Goal: Communication & Community: Ask a question

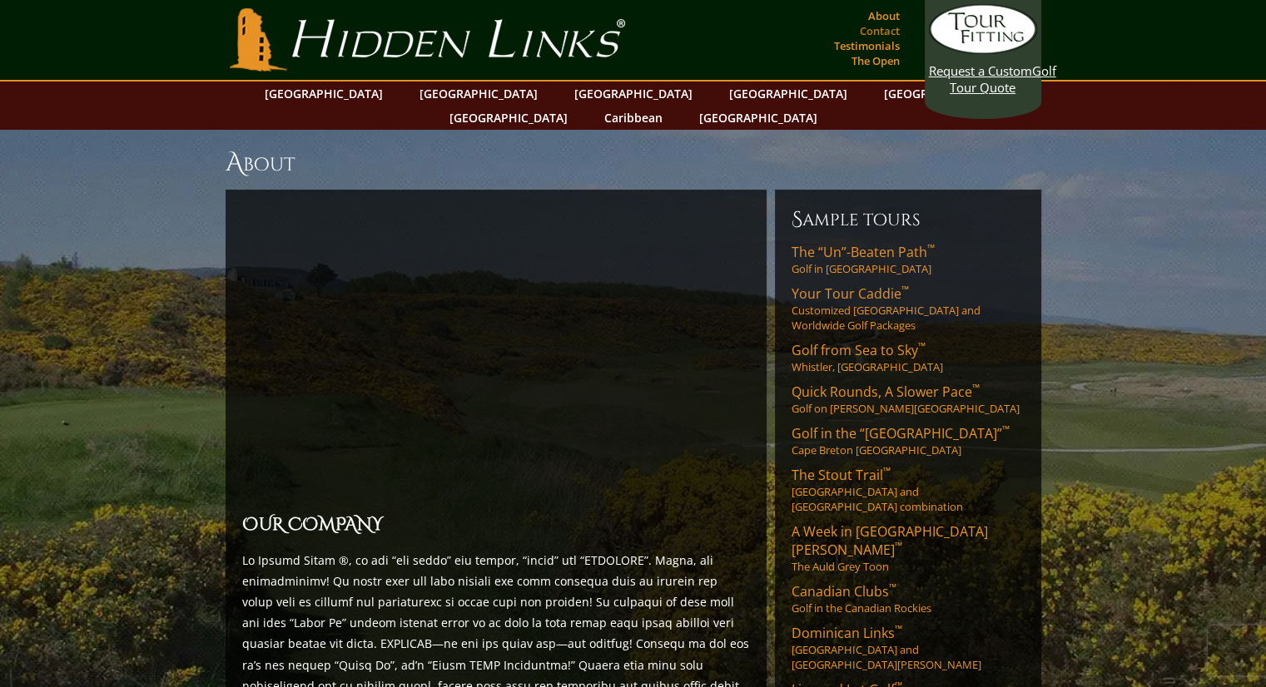
click at [884, 30] on link "Contact" at bounding box center [880, 30] width 48 height 23
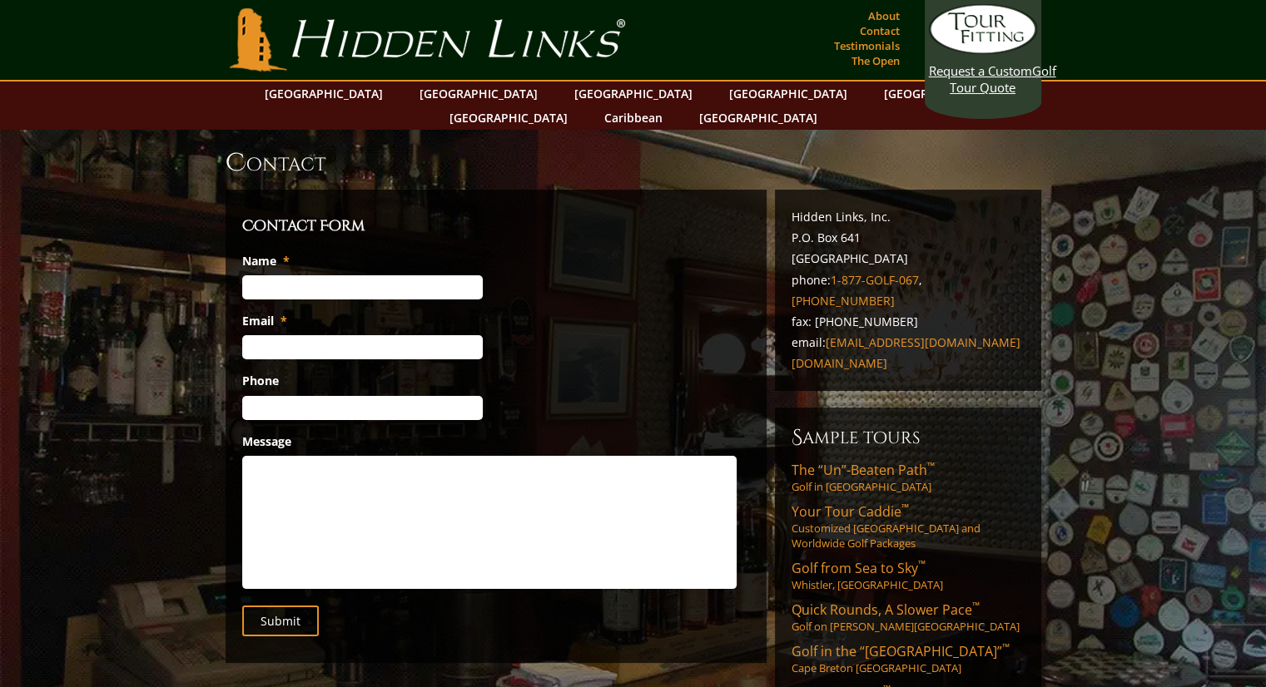
click at [280, 275] on input "Name *" at bounding box center [362, 287] width 241 height 24
type input "[PERSON_NAME]"
type input "[EMAIL_ADDRESS][DOMAIN_NAME]"
type input "[PHONE_NUMBER]"
drag, startPoint x: 300, startPoint y: 455, endPoint x: 300, endPoint y: 443, distance: 12.5
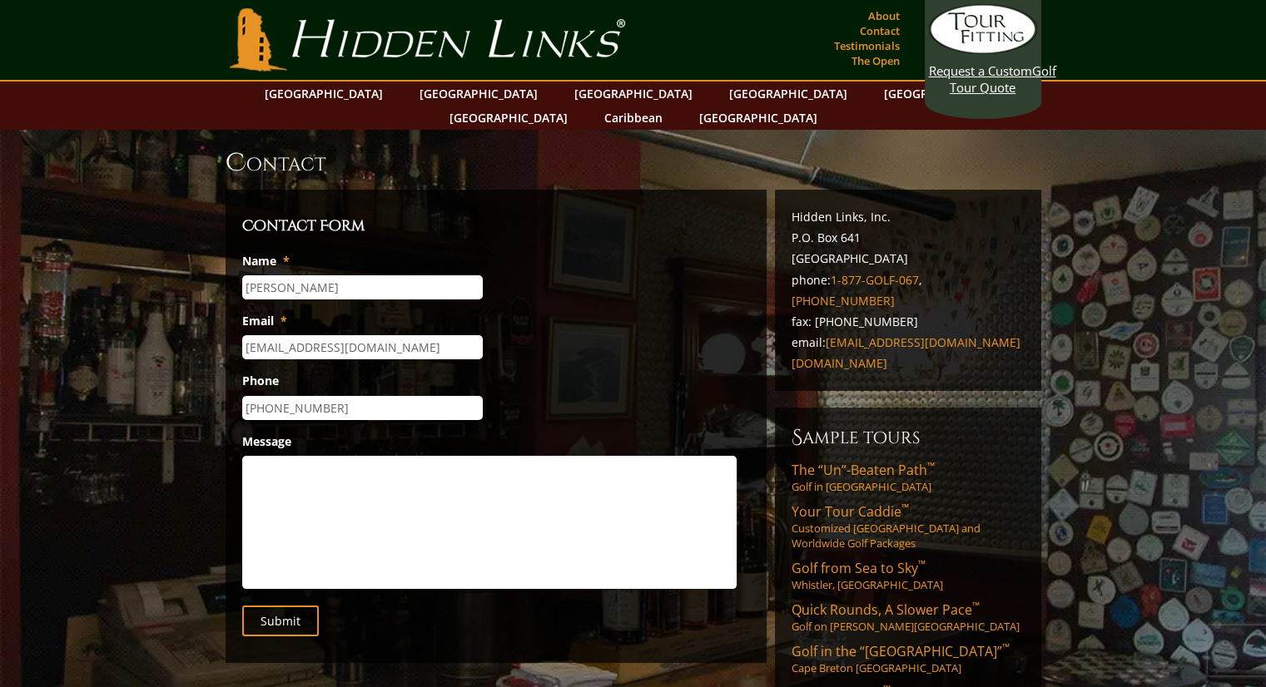
click at [300, 456] on textarea "Message" at bounding box center [489, 522] width 494 height 133
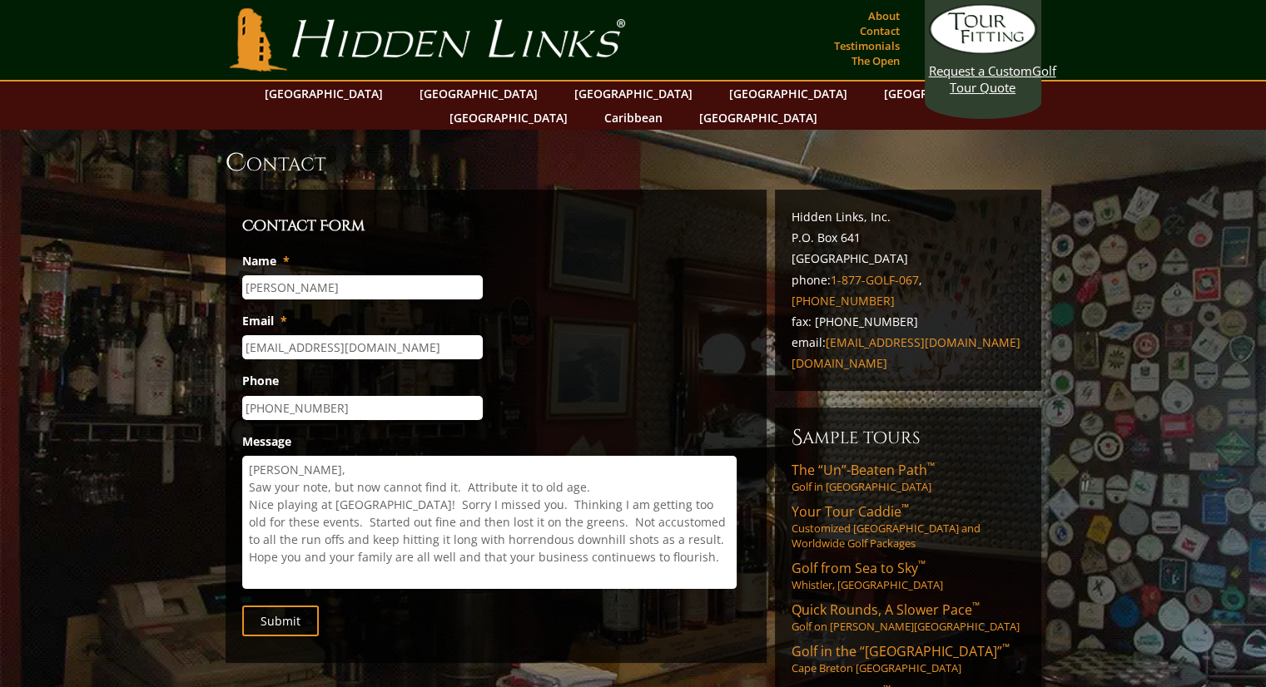
drag, startPoint x: 631, startPoint y: 542, endPoint x: 631, endPoint y: 532, distance: 10.0
click at [631, 540] on textarea "[PERSON_NAME], Saw your note, but now cannot find it. Attribute it to old age. …" at bounding box center [489, 522] width 494 height 133
click at [699, 534] on textarea "[PERSON_NAME], Saw your note, but now cannot find it. Attribute it to old age. …" at bounding box center [489, 522] width 494 height 133
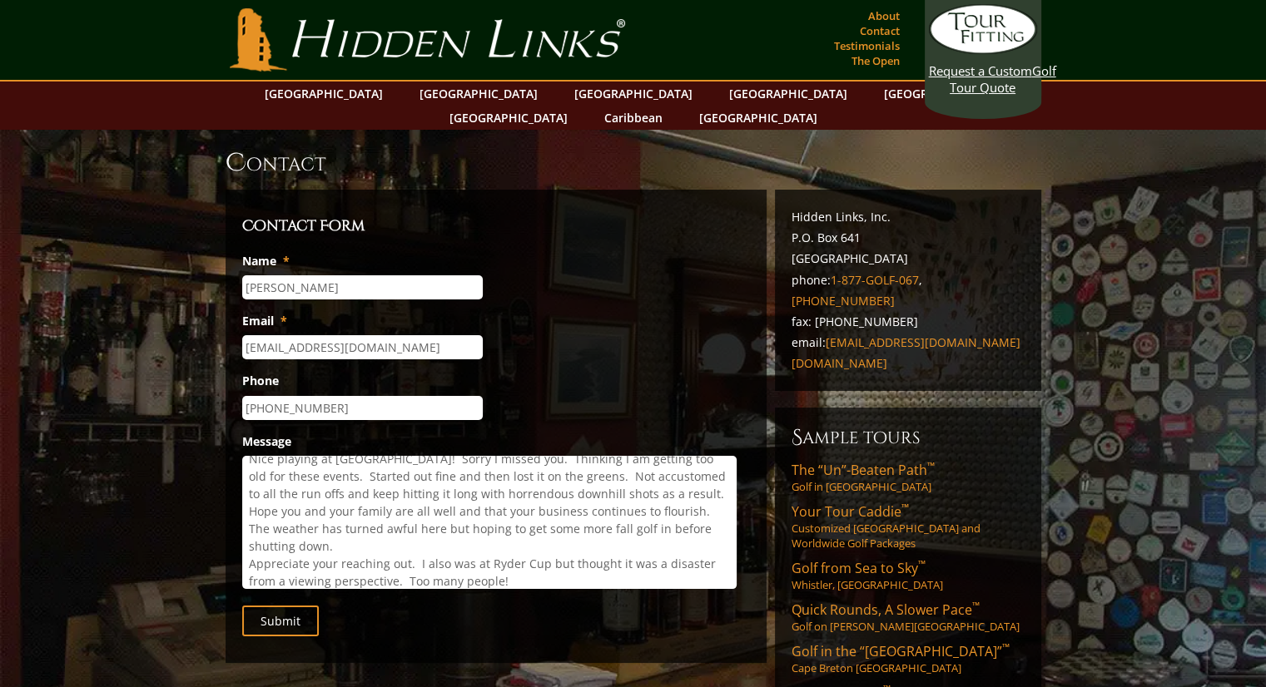
scroll to position [63, 0]
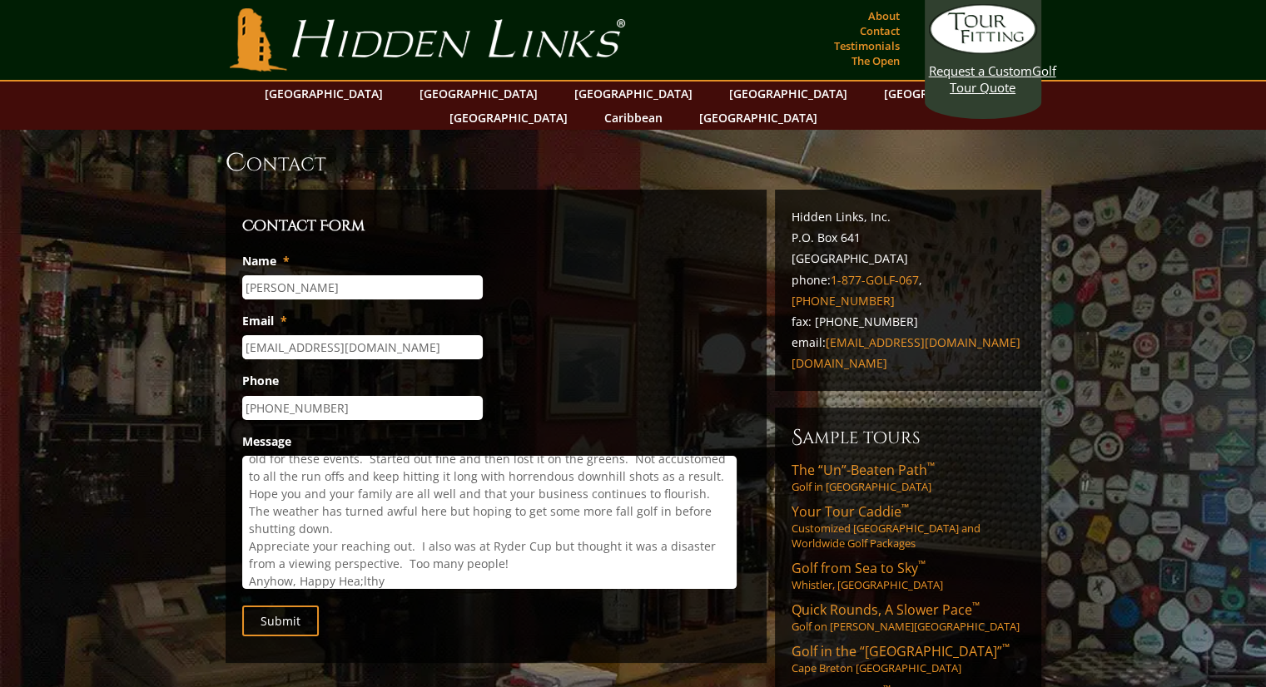
click at [365, 554] on textarea "[PERSON_NAME], Saw your note, but now cannot find it. Attribute it to old age. …" at bounding box center [489, 522] width 494 height 133
drag, startPoint x: 396, startPoint y: 558, endPoint x: 417, endPoint y: 553, distance: 21.4
click at [404, 557] on textarea "[PERSON_NAME], Saw your note, but now cannot find it. Attribute it to old age. …" at bounding box center [489, 522] width 494 height 133
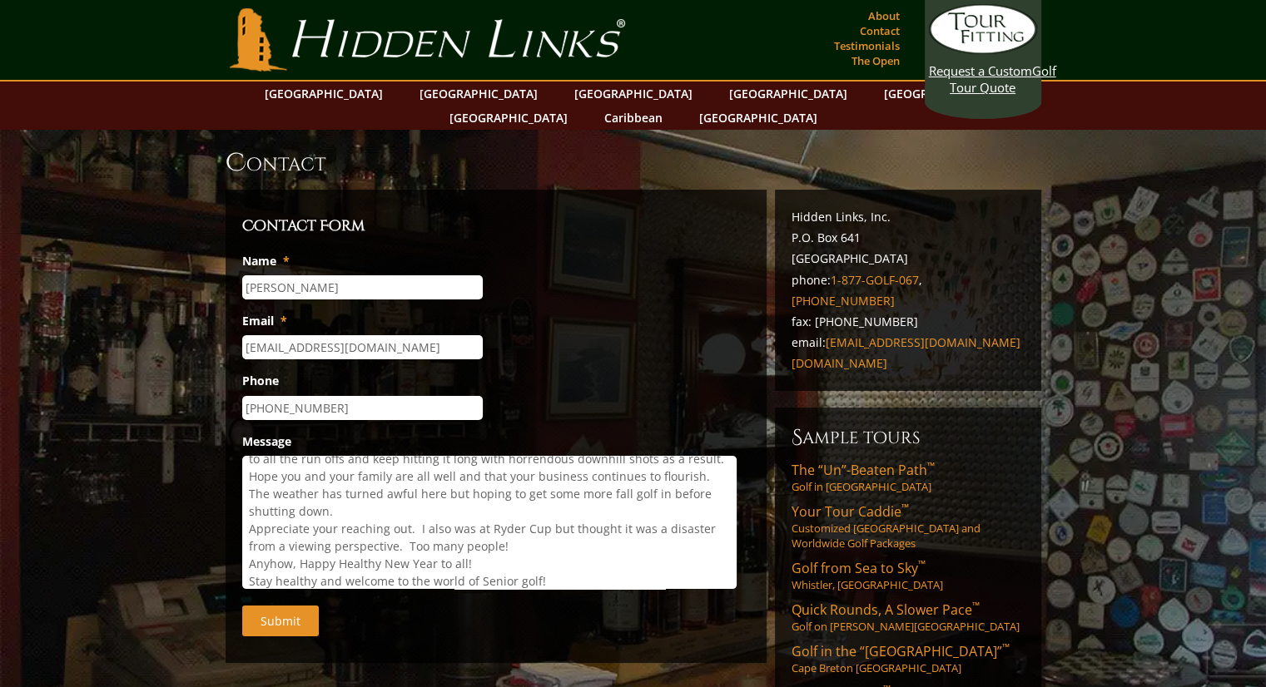
type textarea "[PERSON_NAME], Saw your note, but now cannot find it. Attribute it to old age. …"
click at [299, 606] on input "Submit" at bounding box center [280, 621] width 77 height 31
